Goal: Information Seeking & Learning: Learn about a topic

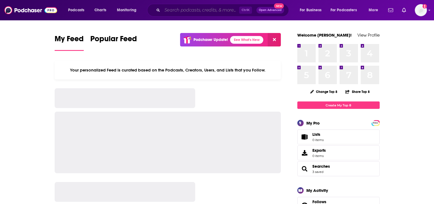
click at [187, 6] on input "Search podcasts, credits, & more..." at bounding box center [200, 10] width 77 height 9
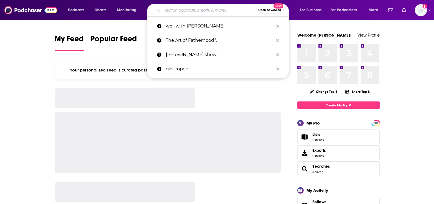
paste input "The [PERSON_NAME] Show"
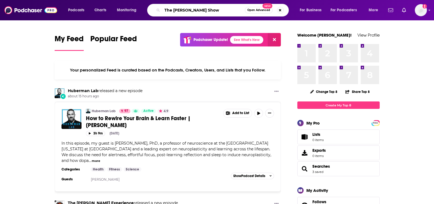
type input "The [PERSON_NAME] Show"
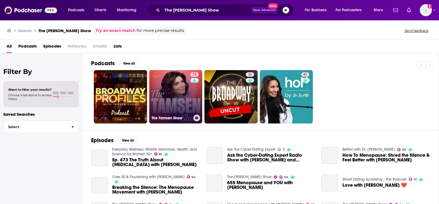
click at [161, 91] on link "72 The Tamsen Show" at bounding box center [175, 96] width 53 height 53
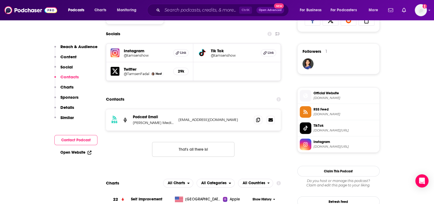
scroll to position [412, 0]
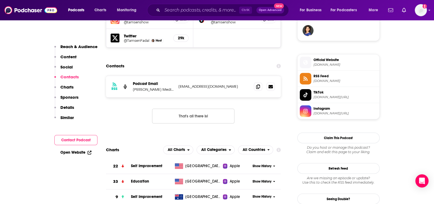
click at [315, 111] on span "[DOMAIN_NAME][URL]" at bounding box center [345, 113] width 64 height 4
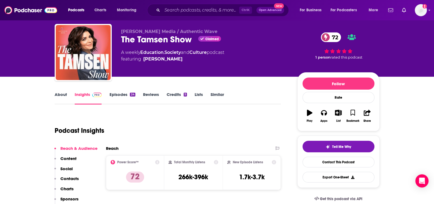
scroll to position [0, 0]
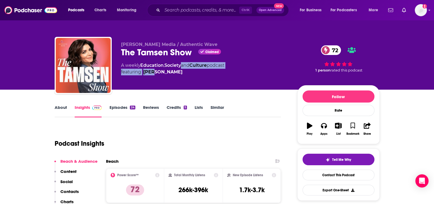
drag, startPoint x: 183, startPoint y: 68, endPoint x: 156, endPoint y: 72, distance: 26.9
click at [154, 71] on div "A weekly Education , Society and Culture podcast featuring [PERSON_NAME]" at bounding box center [172, 68] width 103 height 13
click at [200, 76] on div "[PERSON_NAME] Media / Authentic Wave The Tamsen Show Claimed 72 A weekly Educat…" at bounding box center [204, 64] width 167 height 44
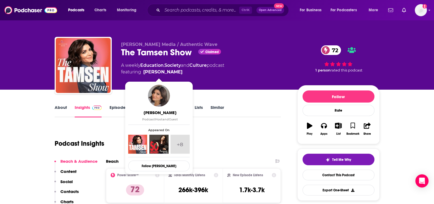
drag, startPoint x: 188, startPoint y: 72, endPoint x: 175, endPoint y: 72, distance: 13.4
click at [175, 72] on span "featuring [PERSON_NAME]" at bounding box center [172, 72] width 103 height 7
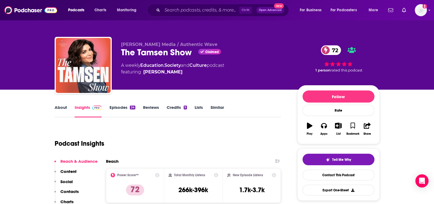
copy span "[PERSON_NAME]"
